Goal: Task Accomplishment & Management: Use online tool/utility

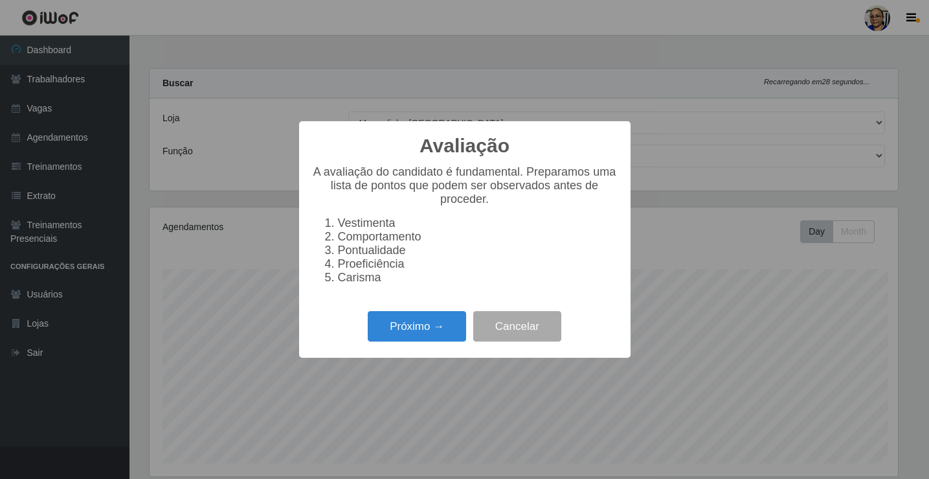
select select "345"
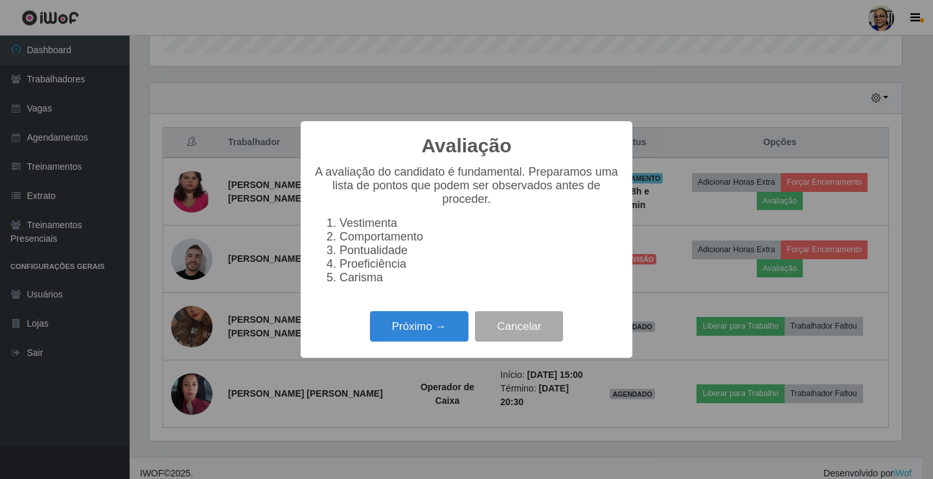
scroll to position [269, 752]
click at [441, 336] on button "Próximo →" at bounding box center [419, 326] width 98 height 30
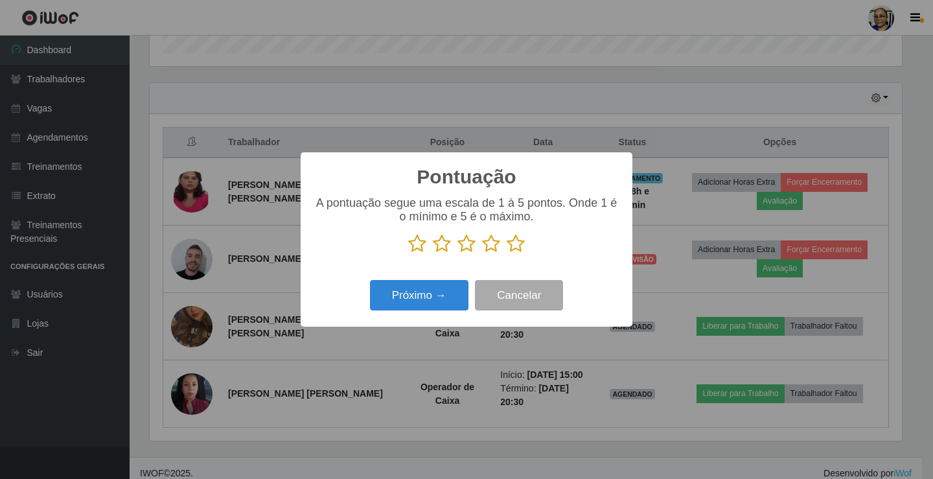
scroll to position [647379, 646896]
click at [520, 243] on icon at bounding box center [515, 243] width 18 height 19
click at [506, 253] on input "radio" at bounding box center [506, 253] width 0 height 0
click at [444, 292] on button "Próximo →" at bounding box center [419, 295] width 98 height 30
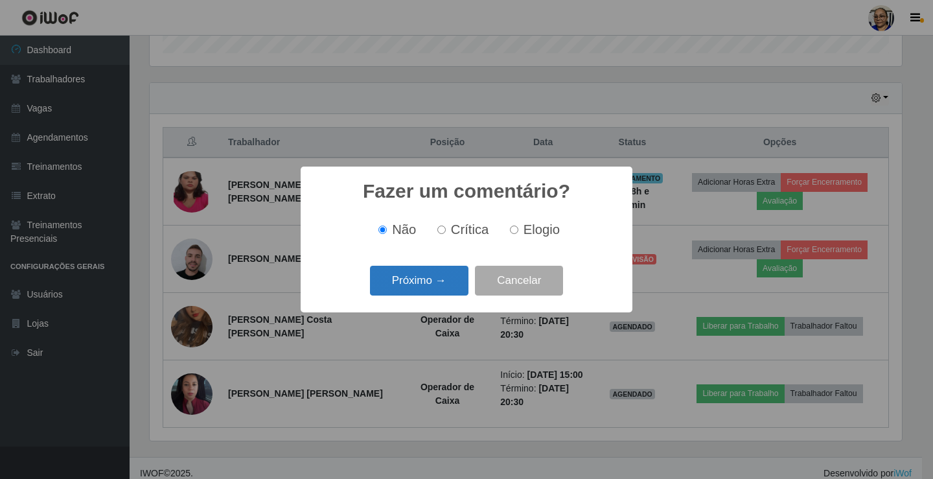
click at [444, 289] on button "Próximo →" at bounding box center [419, 281] width 98 height 30
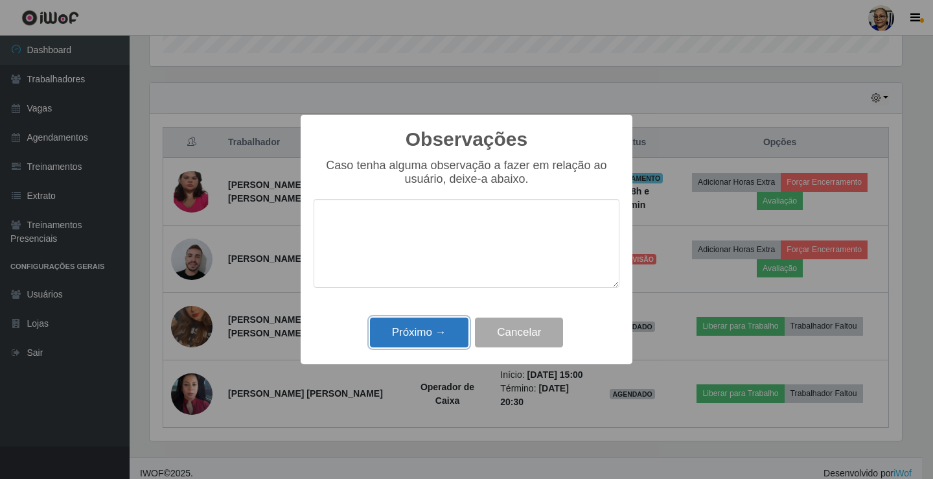
click at [436, 334] on button "Próximo →" at bounding box center [419, 332] width 98 height 30
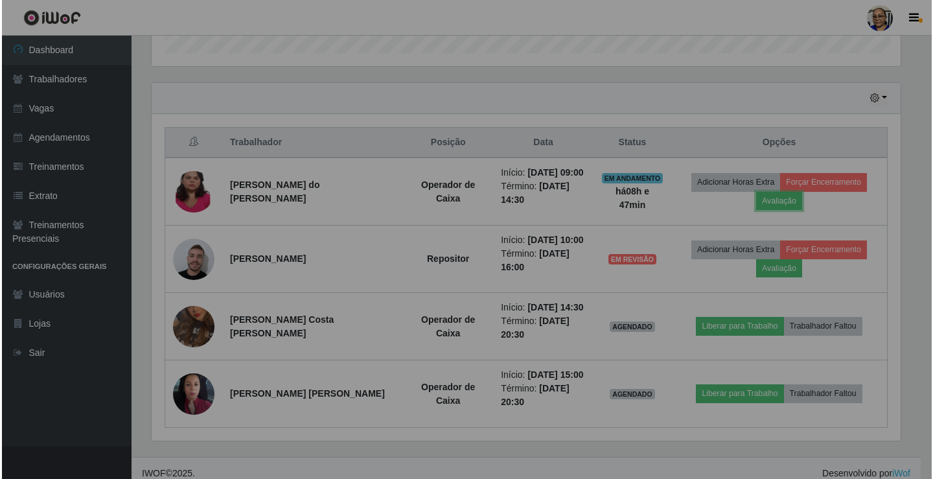
scroll to position [269, 760]
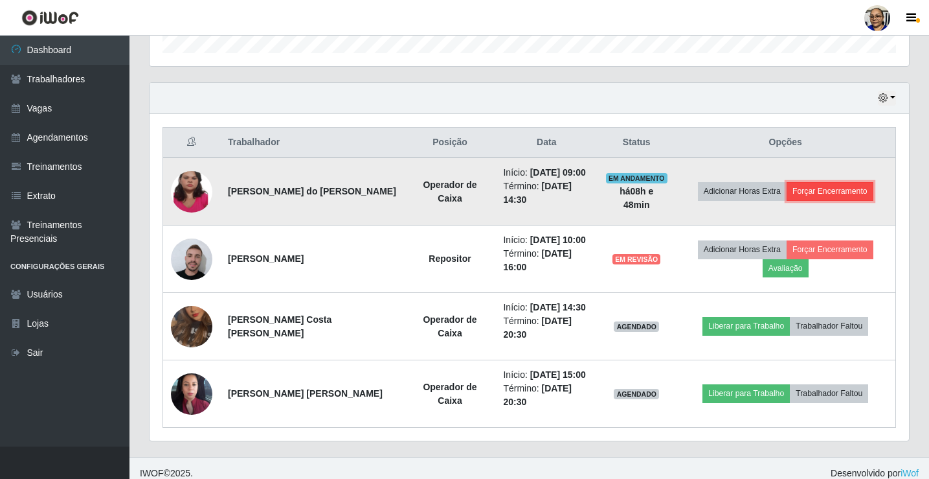
click at [829, 192] on button "Forçar Encerramento" at bounding box center [830, 191] width 87 height 18
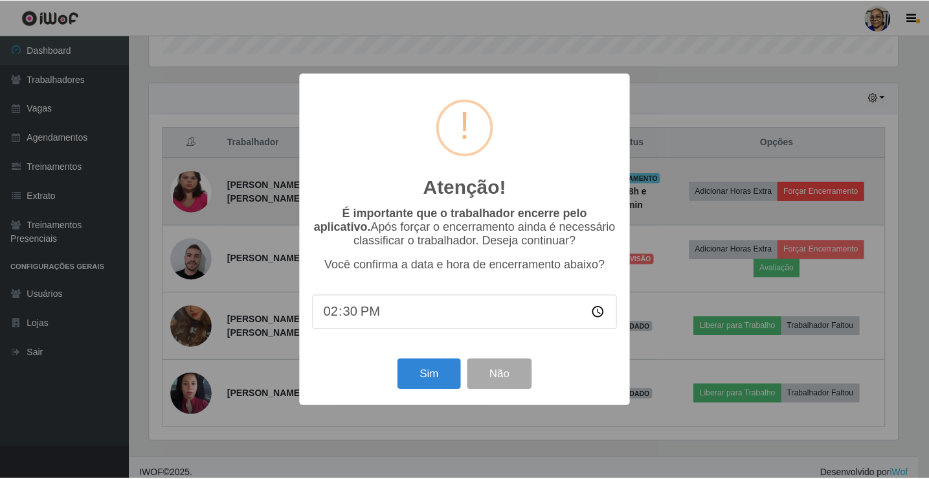
scroll to position [269, 752]
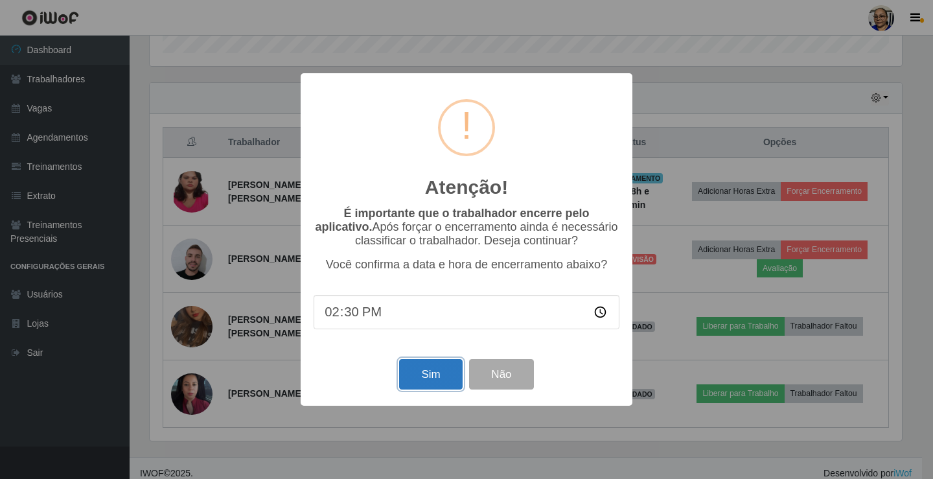
click at [428, 388] on button "Sim" at bounding box center [430, 374] width 63 height 30
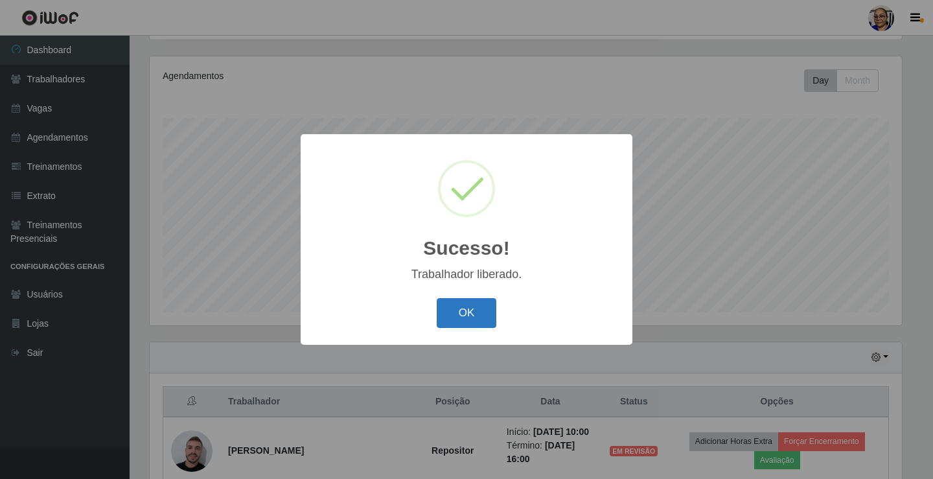
click at [475, 304] on button "OK" at bounding box center [467, 313] width 60 height 30
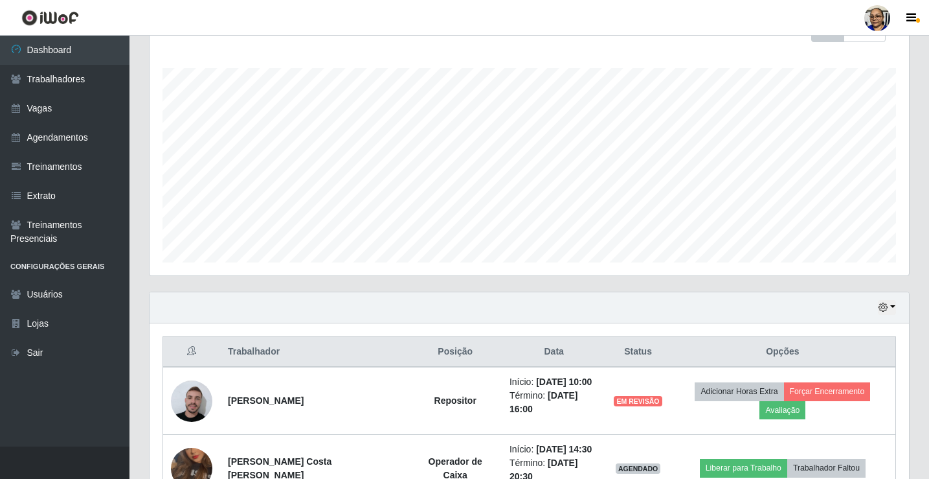
scroll to position [353, 0]
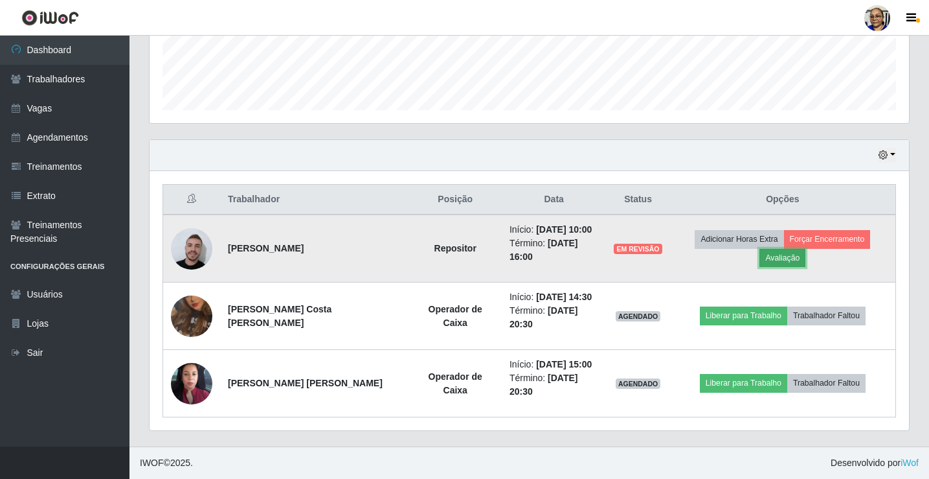
click at [795, 261] on button "Avaliação" at bounding box center [783, 258] width 46 height 18
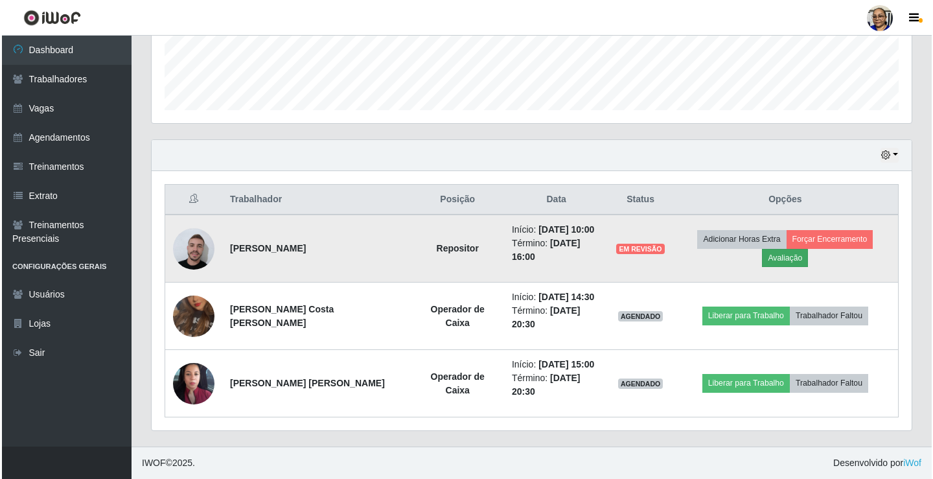
scroll to position [269, 752]
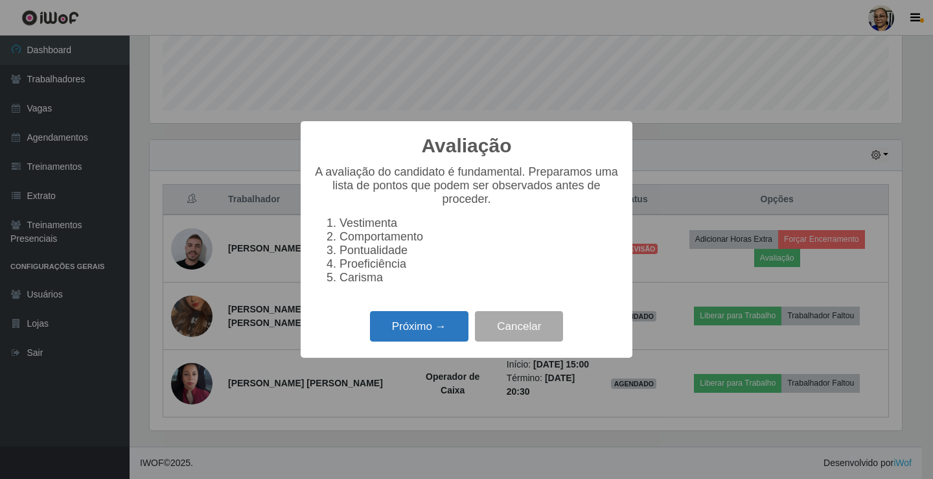
click at [440, 336] on button "Próximo →" at bounding box center [419, 326] width 98 height 30
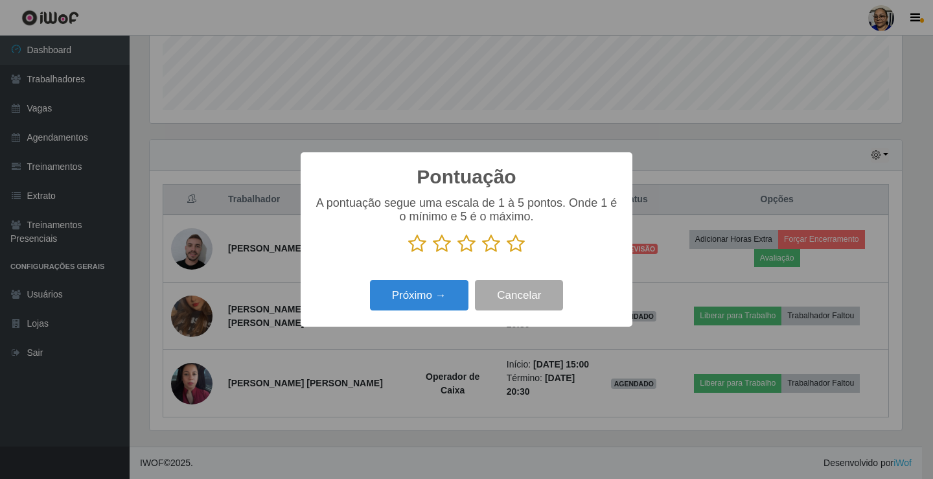
click at [514, 247] on icon at bounding box center [515, 243] width 18 height 19
click at [506, 253] on input "radio" at bounding box center [506, 253] width 0 height 0
click at [413, 297] on button "Próximo →" at bounding box center [419, 295] width 98 height 30
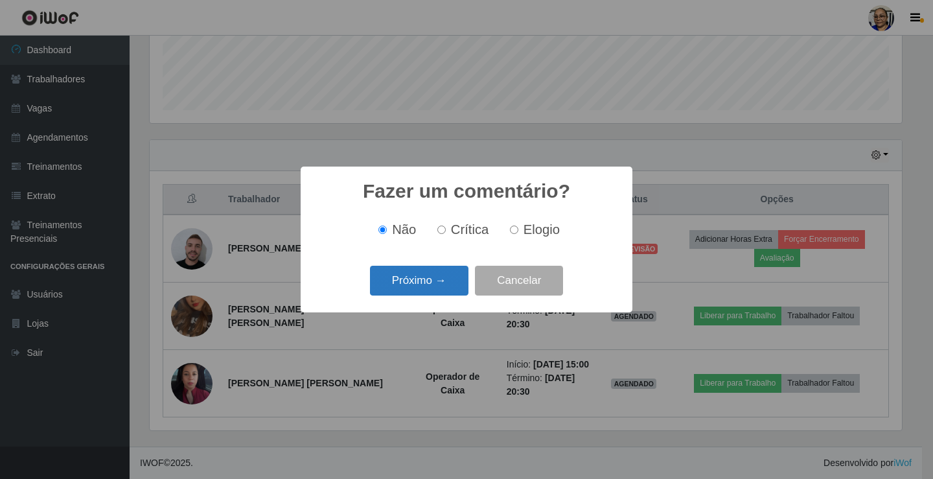
click at [435, 286] on button "Próximo →" at bounding box center [419, 281] width 98 height 30
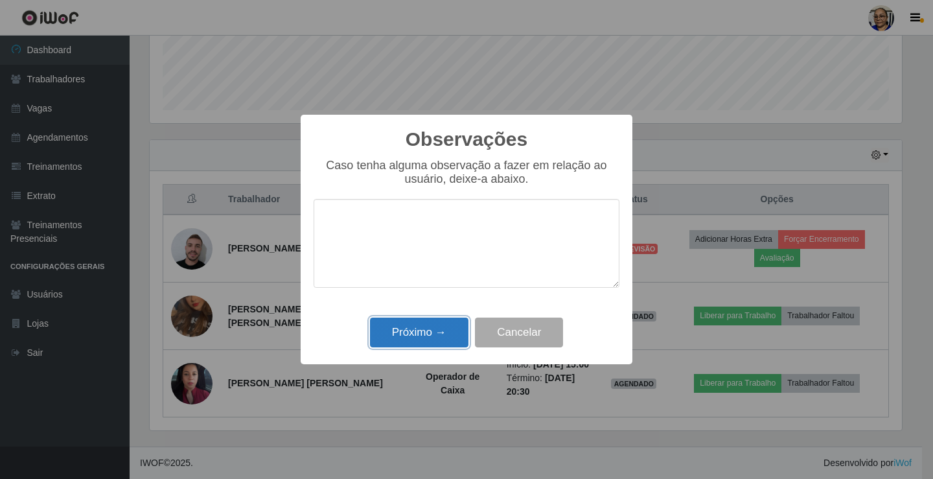
click at [438, 336] on button "Próximo →" at bounding box center [419, 332] width 98 height 30
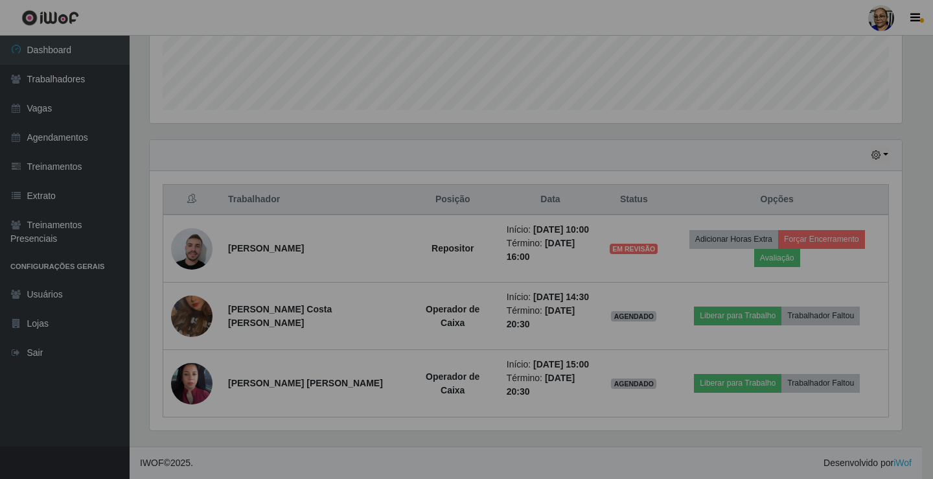
scroll to position [269, 760]
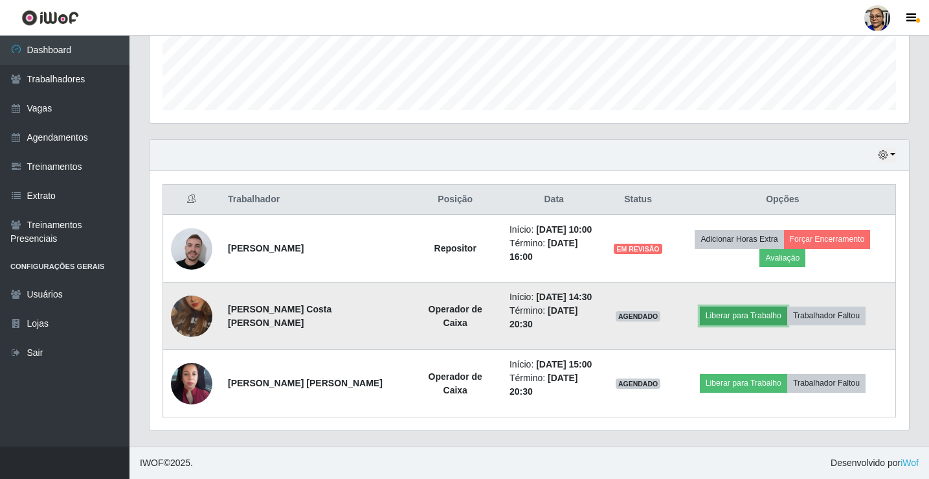
click at [759, 319] on button "Liberar para Trabalho" at bounding box center [743, 315] width 87 height 18
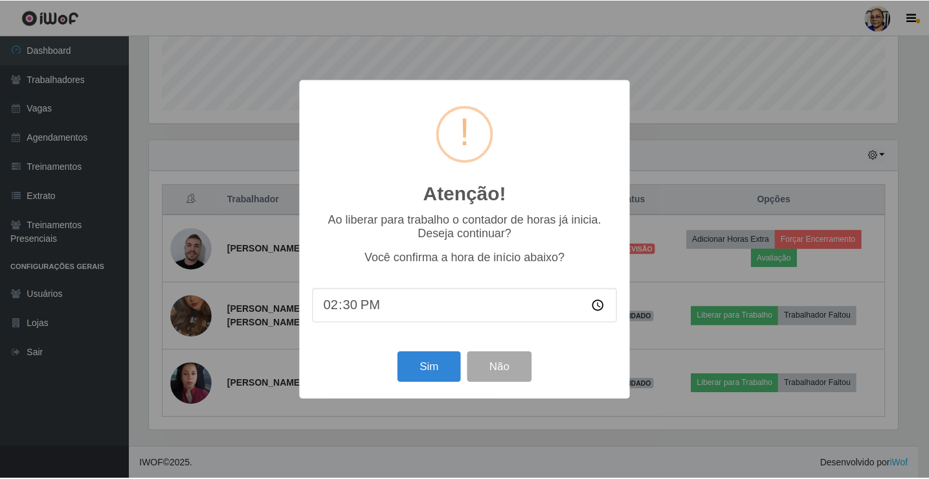
scroll to position [269, 752]
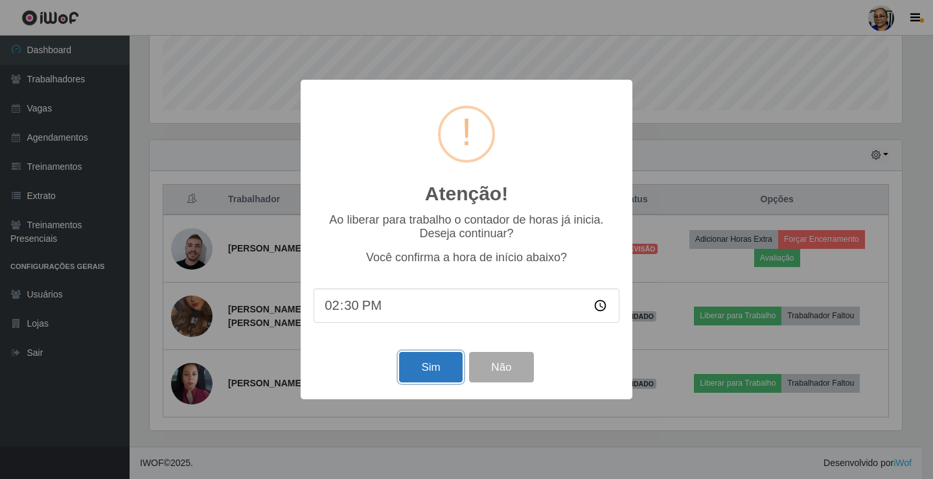
click at [431, 369] on button "Sim" at bounding box center [430, 367] width 63 height 30
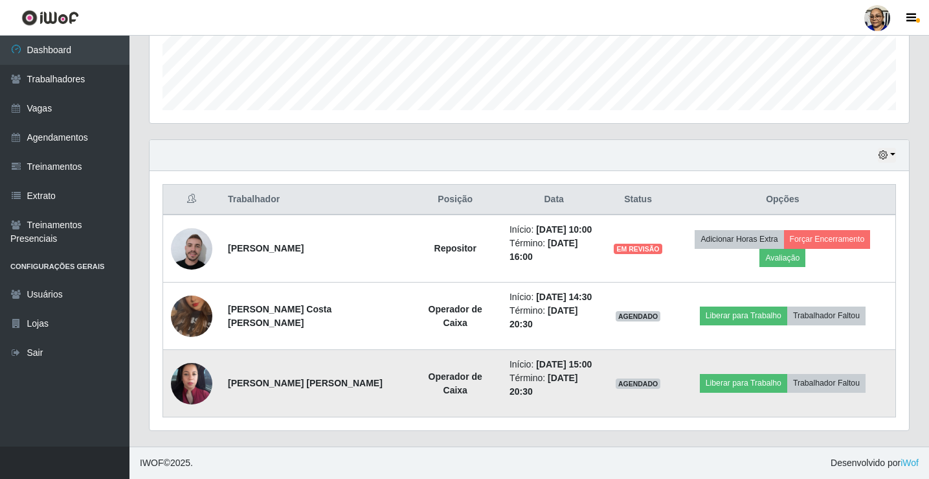
scroll to position [0, 0]
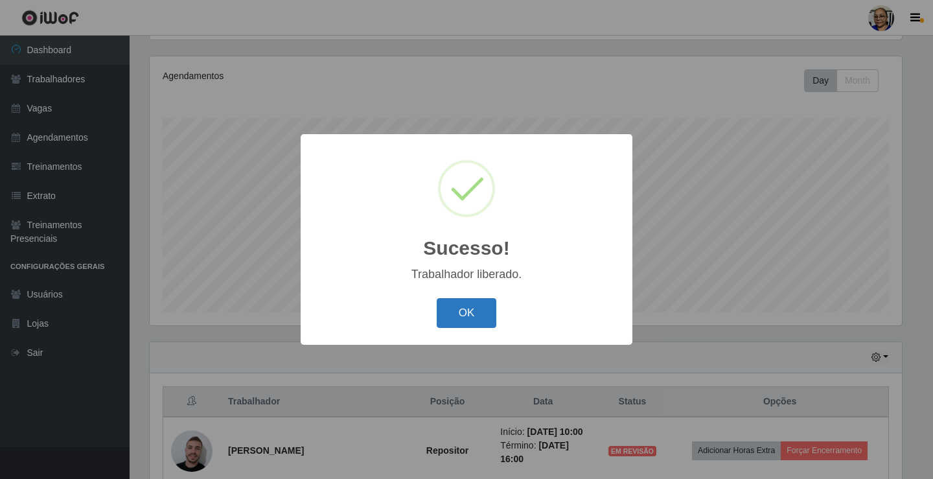
click at [471, 319] on button "OK" at bounding box center [467, 313] width 60 height 30
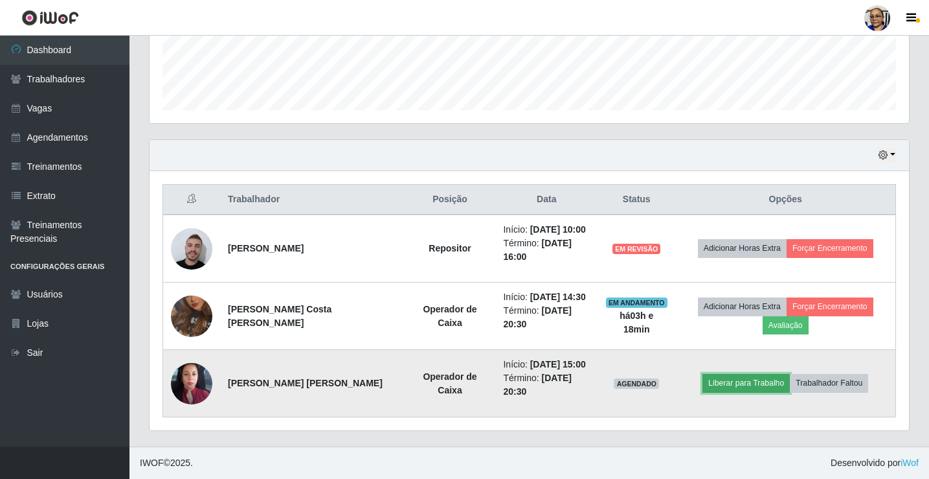
click at [746, 392] on button "Liberar para Trabalho" at bounding box center [746, 383] width 87 height 18
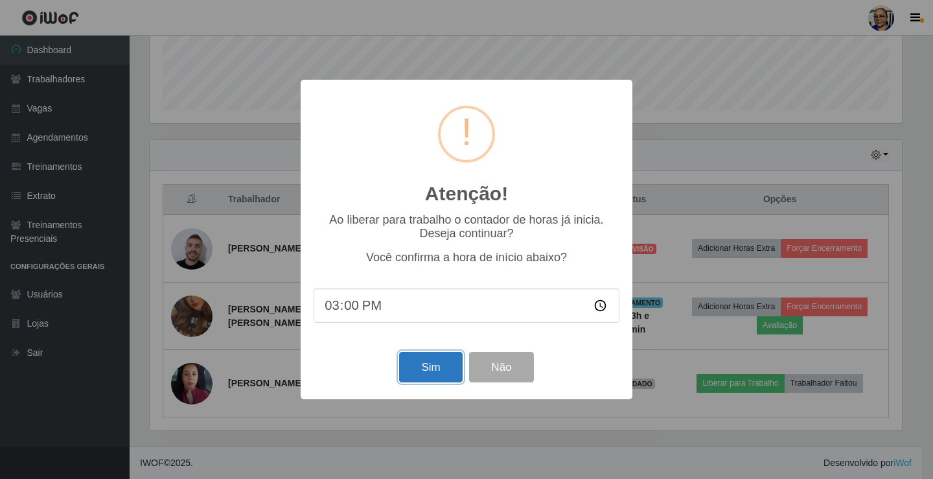
click at [444, 370] on button "Sim" at bounding box center [430, 367] width 63 height 30
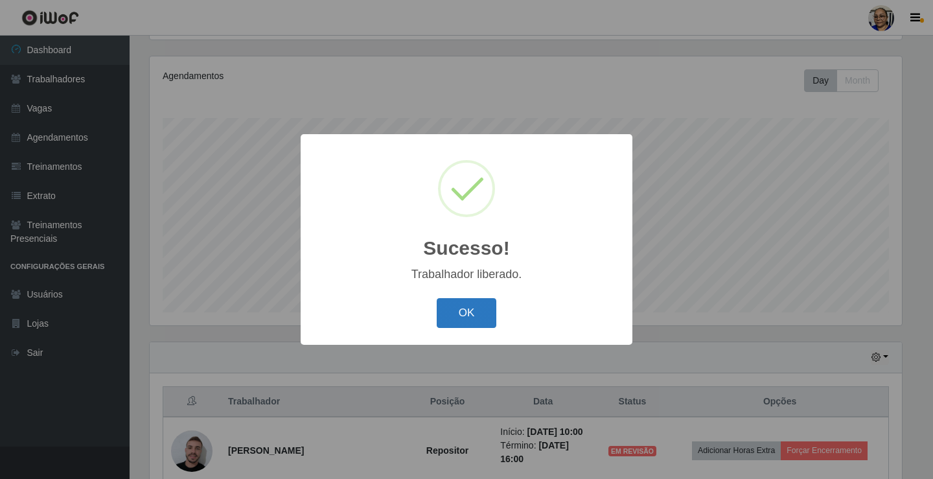
click at [477, 317] on button "OK" at bounding box center [467, 313] width 60 height 30
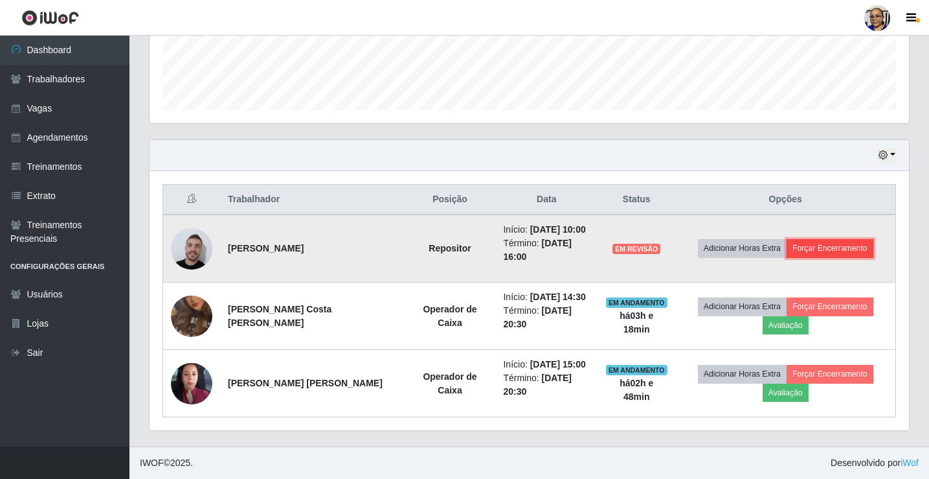
click at [836, 247] on button "Forçar Encerramento" at bounding box center [830, 248] width 87 height 18
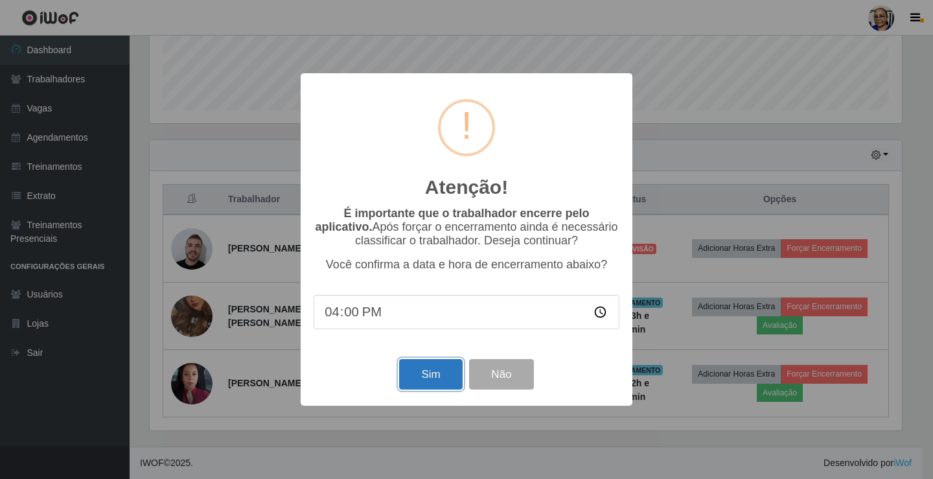
click at [438, 376] on button "Sim" at bounding box center [430, 374] width 63 height 30
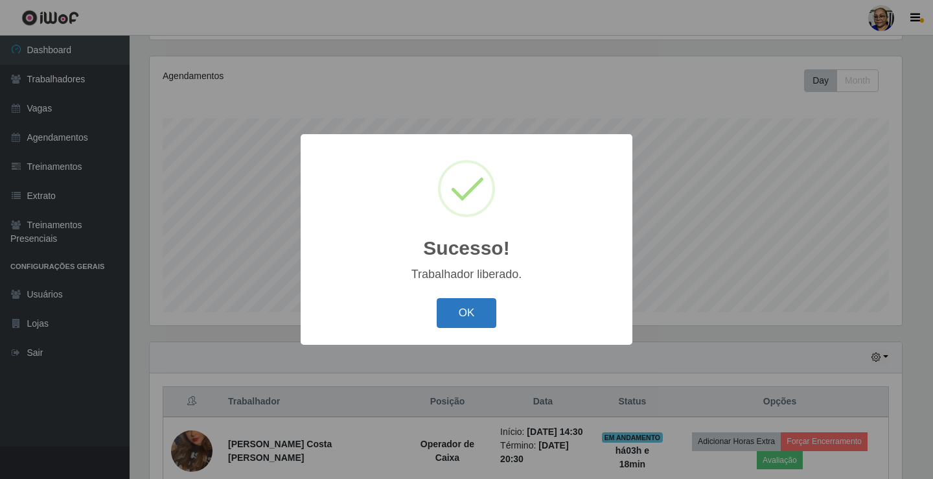
click at [464, 312] on button "OK" at bounding box center [467, 313] width 60 height 30
